Goal: Check status

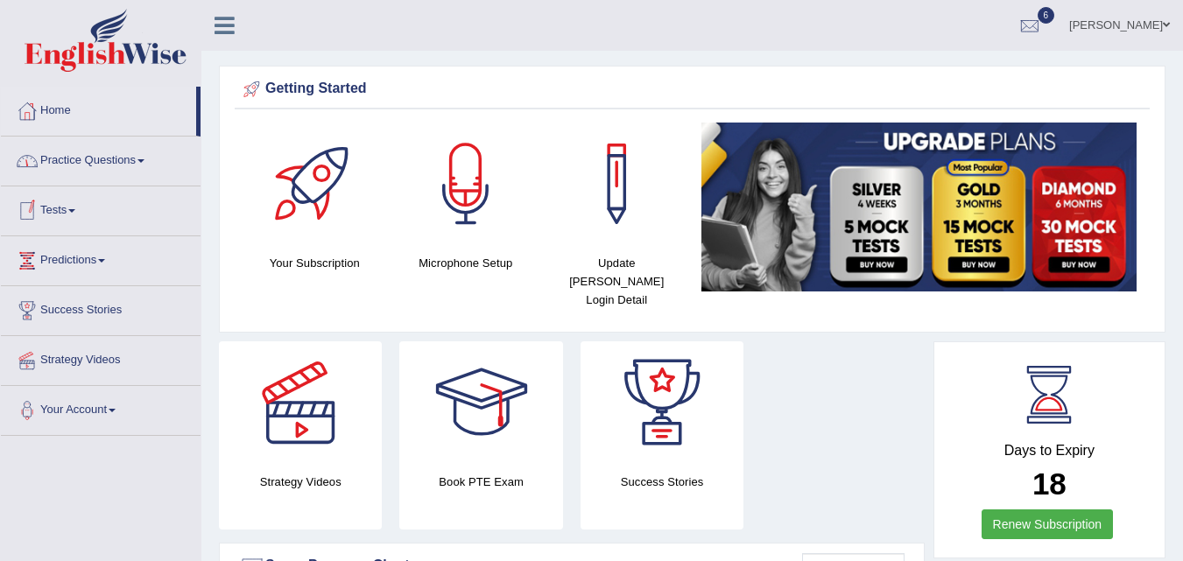
click at [50, 206] on link "Tests" at bounding box center [101, 208] width 200 height 44
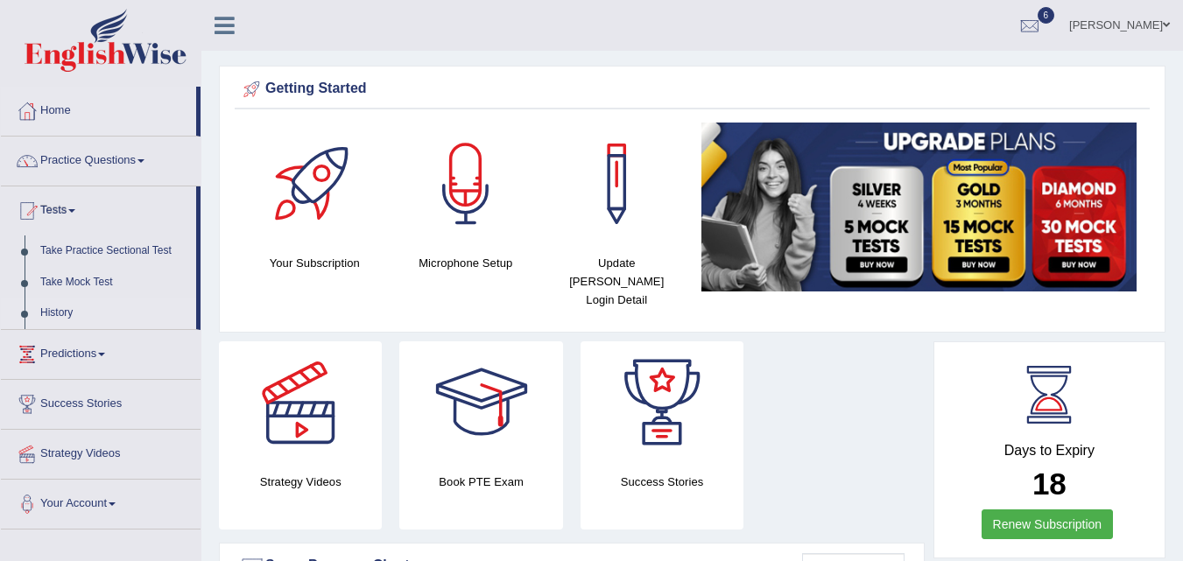
click at [60, 312] on link "History" at bounding box center [114, 314] width 164 height 32
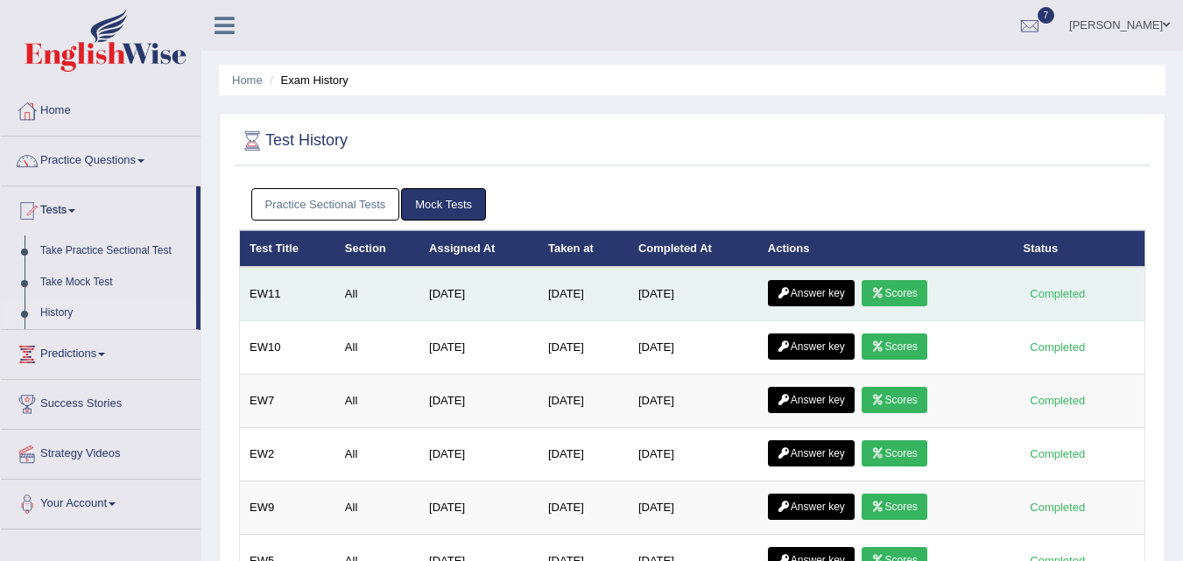
click at [892, 289] on link "Scores" at bounding box center [893, 293] width 65 height 26
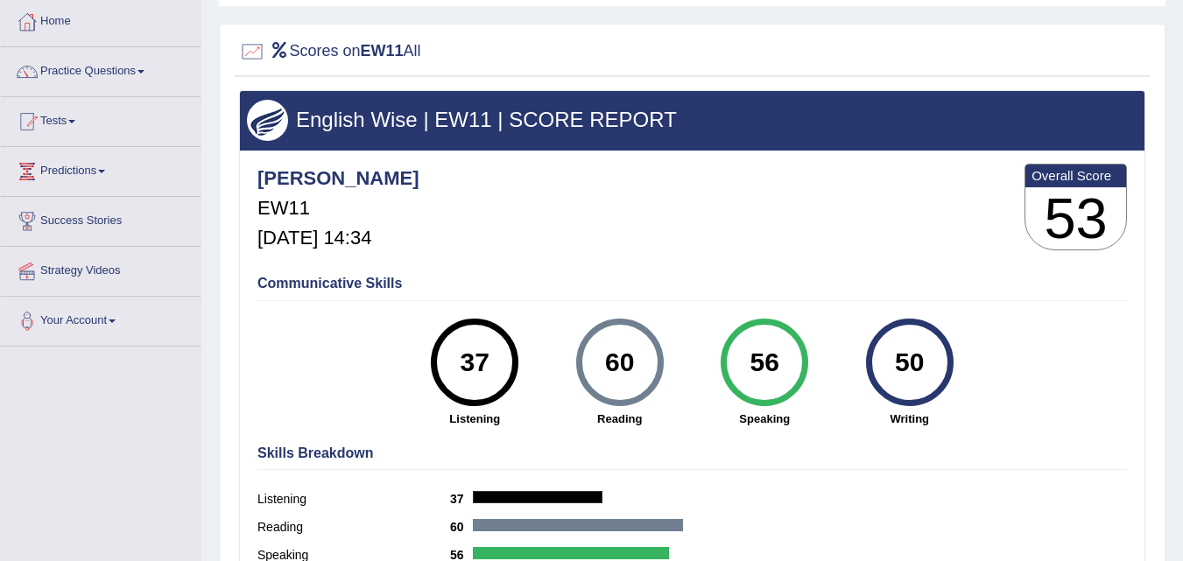
scroll to position [93, 0]
